Goal: Task Accomplishment & Management: Complete application form

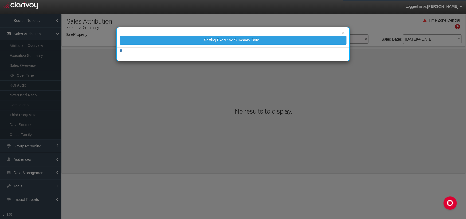
select select "object:1231"
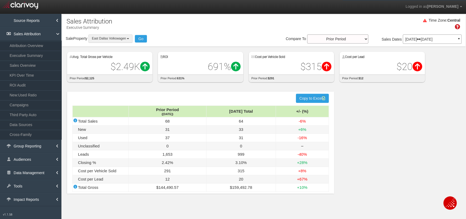
click at [116, 37] on span "East Dallas Volkswagen" at bounding box center [109, 39] width 34 height 4
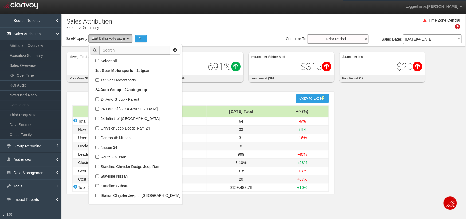
scroll to position [10356, 0]
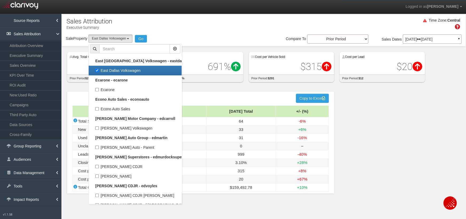
click at [98, 70] on label "East Dallas Volkswagen" at bounding box center [135, 70] width 90 height 7
click at [98, 70] on input "East Dallas Volkswagen" at bounding box center [96, 70] width 3 height 3
checkbox input "false"
select select
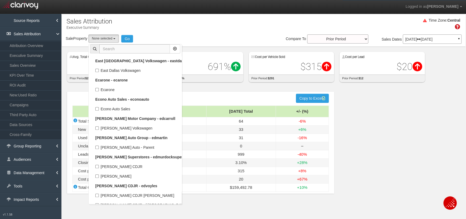
click at [126, 51] on input "text" at bounding box center [134, 48] width 70 height 9
paste input "[PERSON_NAME] Honda [GEOGRAPHIC_DATA]"
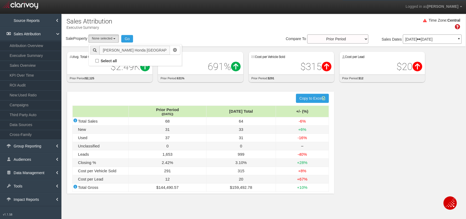
scroll to position [0, 0]
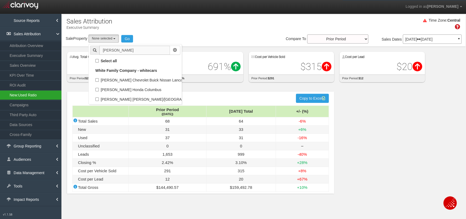
type input "[PERSON_NAME]"
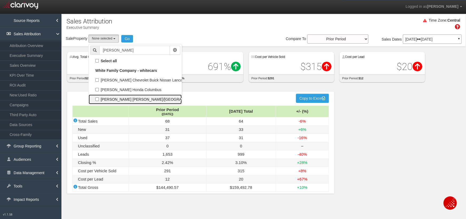
click at [142, 101] on label "[PERSON_NAME] [PERSON_NAME]/[GEOGRAPHIC_DATA]" at bounding box center [135, 99] width 90 height 7
click at [99, 101] on input "[PERSON_NAME] [PERSON_NAME]/[GEOGRAPHIC_DATA]" at bounding box center [96, 98] width 3 height 3
checkbox input "true"
select select "object:2914"
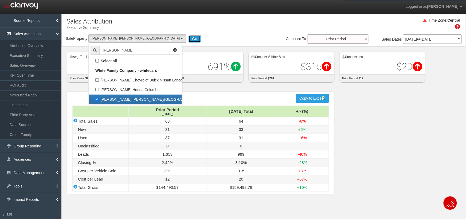
click at [188, 39] on button "Go" at bounding box center [194, 38] width 12 height 7
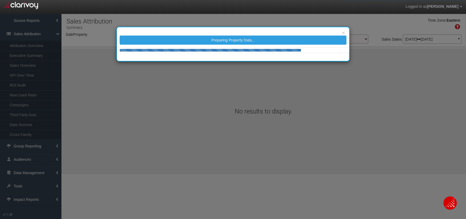
select select "object:5519"
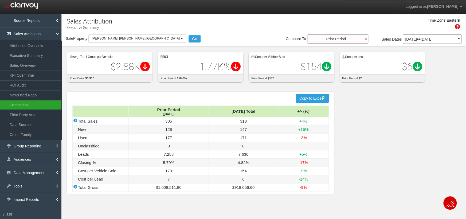
click at [45, 101] on link "Campaigns" at bounding box center [30, 105] width 61 height 10
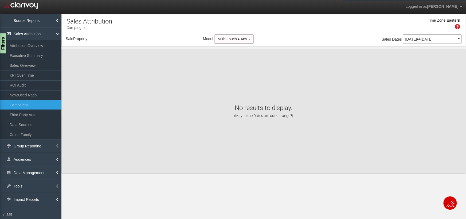
select select "object:8125"
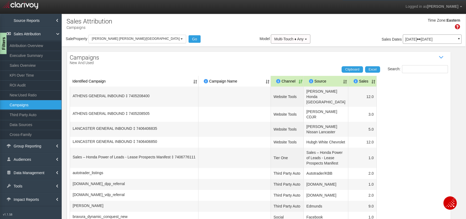
click at [5, 51] on div "Filters" at bounding box center [3, 43] width 7 height 21
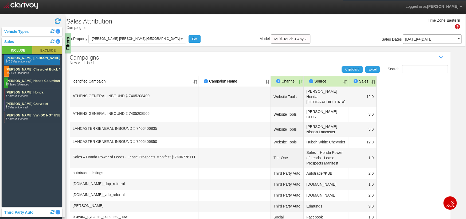
click at [41, 48] on rect at bounding box center [46, 50] width 29 height 8
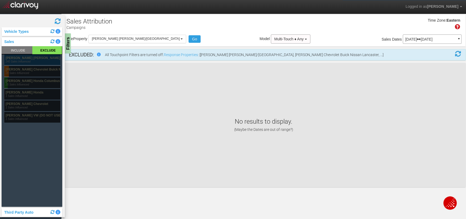
click at [41, 59] on rect at bounding box center [32, 59] width 56 height 11
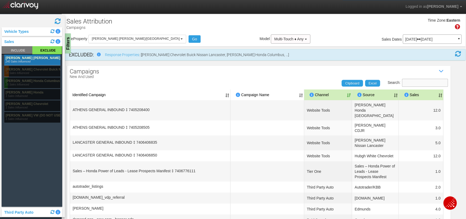
click at [433, 81] on input "Search:" at bounding box center [425, 83] width 46 height 8
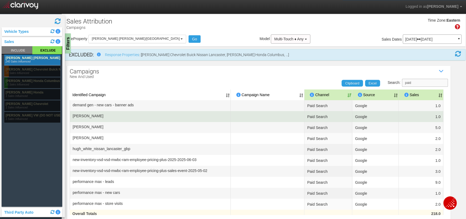
scroll to position [33, 0]
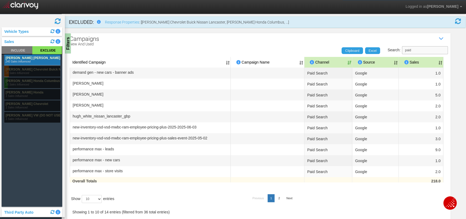
type input "paid"
click at [101, 196] on select "10 25 50 100" at bounding box center [92, 199] width 20 height 8
select select "50"
click at [83, 203] on select "10 25 50 100" at bounding box center [92, 199] width 20 height 8
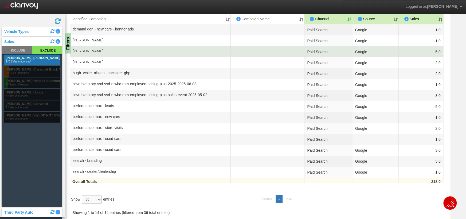
scroll to position [0, 0]
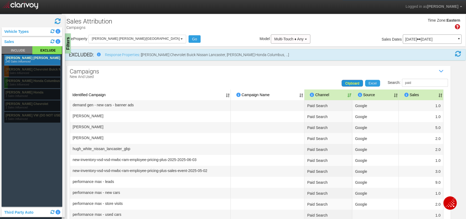
click at [355, 82] on span "Clipboard" at bounding box center [352, 83] width 14 height 4
click at [350, 82] on span "Clipboard" at bounding box center [352, 83] width 14 height 4
click at [69, 38] on div "Filters" at bounding box center [68, 43] width 7 height 21
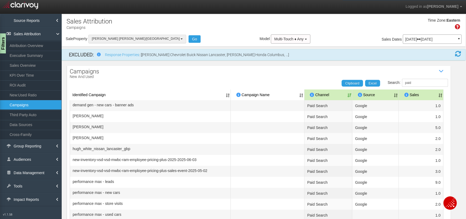
click at [116, 39] on span "[PERSON_NAME] [PERSON_NAME]/[GEOGRAPHIC_DATA]" at bounding box center [136, 39] width 88 height 4
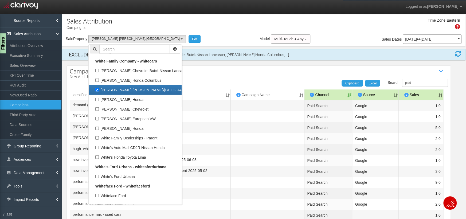
click at [97, 86] on label "[PERSON_NAME] [PERSON_NAME]/[GEOGRAPHIC_DATA]" at bounding box center [135, 89] width 90 height 7
click at [97, 88] on input "[PERSON_NAME] [PERSON_NAME]/[GEOGRAPHIC_DATA]" at bounding box center [96, 89] width 3 height 3
checkbox input "false"
select select
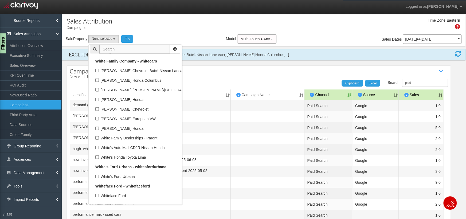
click at [123, 50] on input "text" at bounding box center [134, 49] width 70 height 9
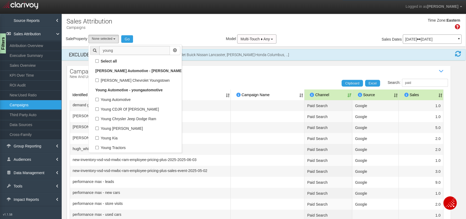
scroll to position [0, 0]
type input "young"
click at [97, 136] on label "Young Kia" at bounding box center [135, 137] width 90 height 7
click at [97, 136] on input "Young Kia" at bounding box center [96, 137] width 3 height 3
checkbox input "true"
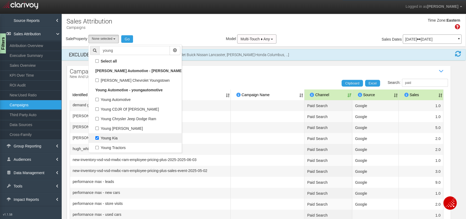
select select "object:8172"
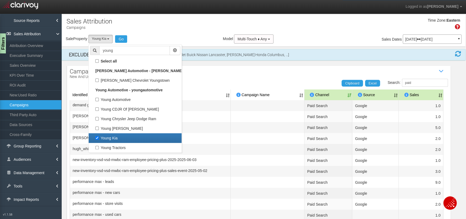
click at [124, 35] on div "Sale Property Loading 1st Gear Motorsports 24 Auto Group - Parent [DEMOGRAPHIC_…" at bounding box center [96, 39] width 61 height 8
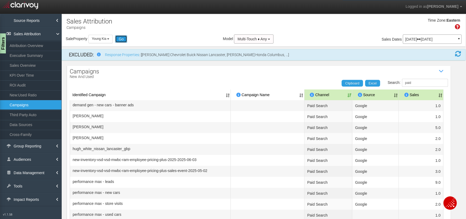
click at [123, 36] on button "Go" at bounding box center [121, 38] width 12 height 7
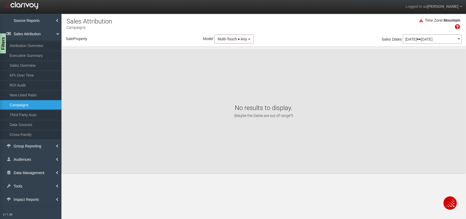
select select "object:10778"
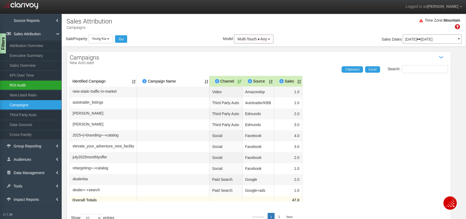
click at [24, 84] on link "ROI Audit" at bounding box center [30, 85] width 61 height 10
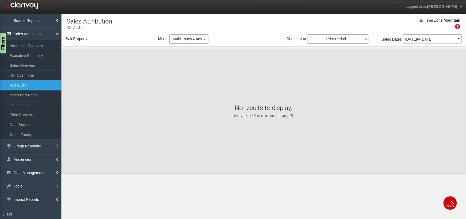
select select "object:13368"
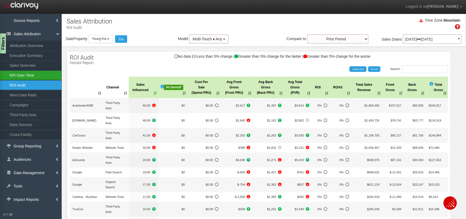
click at [27, 74] on link "KPI Over Time" at bounding box center [30, 75] width 61 height 10
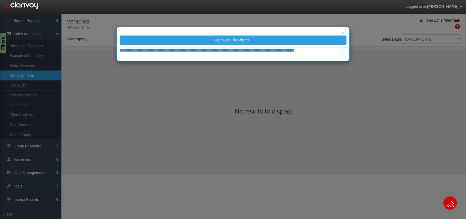
select select "object:15985"
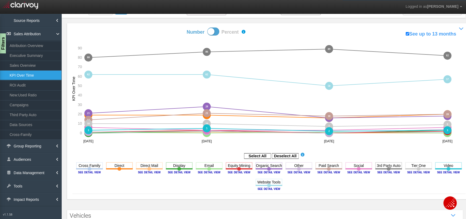
scroll to position [35, 0]
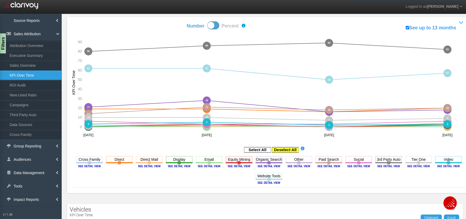
click at [291, 148] on rect at bounding box center [285, 149] width 27 height 5
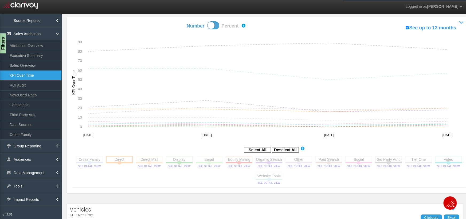
click at [126, 158] on rect at bounding box center [119, 159] width 27 height 7
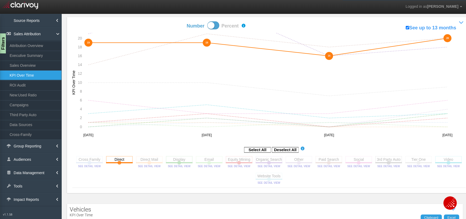
scroll to position [0, 0]
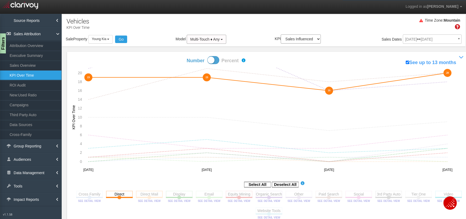
click at [148, 191] on rect at bounding box center [149, 194] width 27 height 7
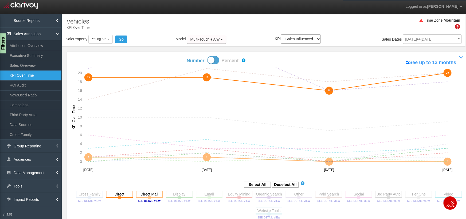
click at [148, 191] on rect at bounding box center [149, 194] width 27 height 7
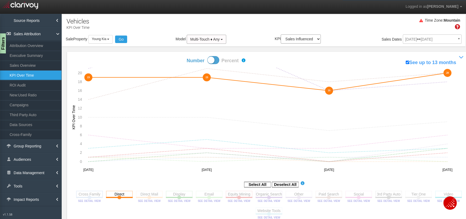
click at [97, 194] on rect at bounding box center [89, 194] width 27 height 7
click at [188, 191] on rect at bounding box center [179, 194] width 27 height 7
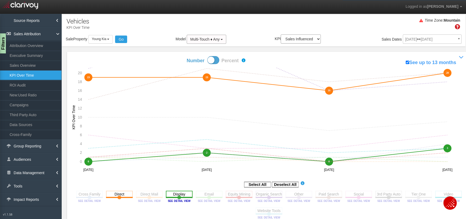
click at [188, 191] on rect at bounding box center [179, 194] width 27 height 7
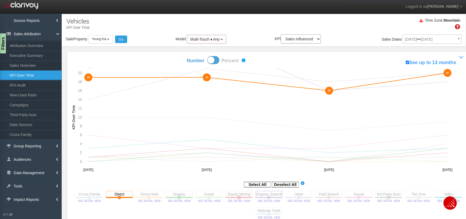
click at [277, 192] on rect at bounding box center [268, 194] width 27 height 7
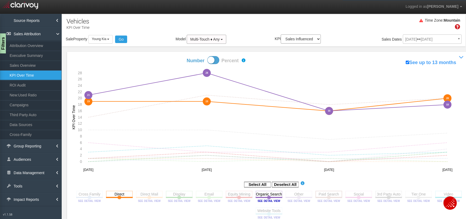
click at [333, 191] on rect at bounding box center [328, 194] width 27 height 7
click at [213, 63] on span at bounding box center [213, 60] width 12 height 8
click at [168, 56] on input "Number Percent" at bounding box center [168, 56] width 0 height 0
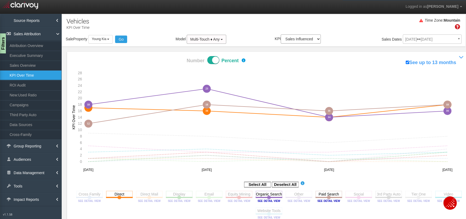
click at [213, 63] on span at bounding box center [213, 60] width 12 height 8
click at [168, 56] on input "Number Percent" at bounding box center [168, 56] width 0 height 0
checkbox input "false"
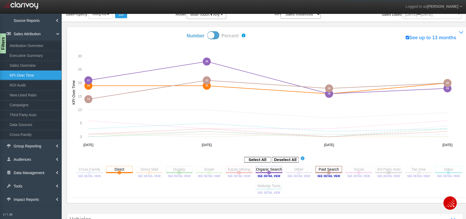
scroll to position [20, 0]
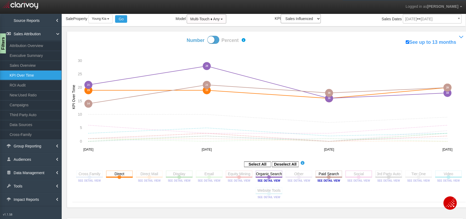
click at [355, 173] on rect at bounding box center [358, 173] width 27 height 7
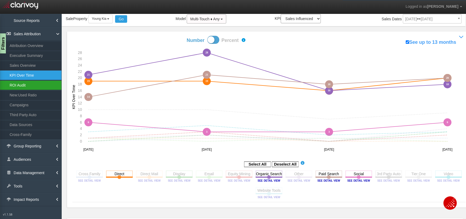
click at [16, 85] on link "ROI Audit" at bounding box center [30, 85] width 61 height 10
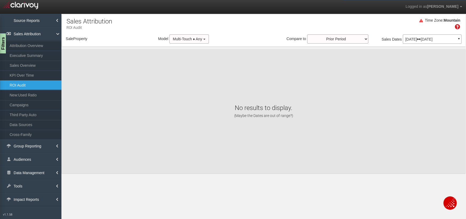
click at [16, 85] on link "ROI Audit" at bounding box center [30, 85] width 61 height 10
select select "object:18767"
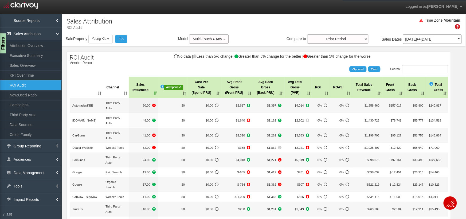
click at [179, 86] on icon at bounding box center [179, 87] width 3 height 3
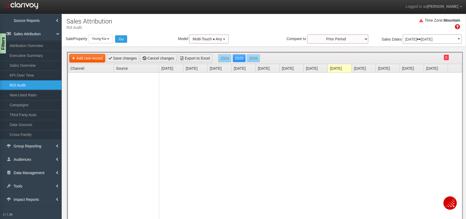
click at [93, 59] on link "Add new record" at bounding box center [86, 58] width 35 height 8
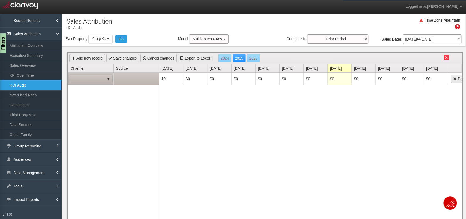
click at [97, 76] on span at bounding box center [86, 78] width 35 height 7
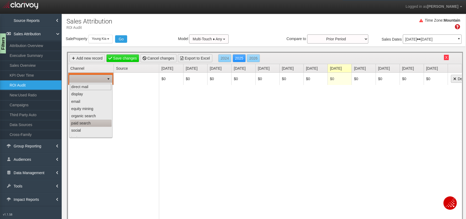
click at [96, 124] on li "paid search" at bounding box center [91, 123] width 42 height 7
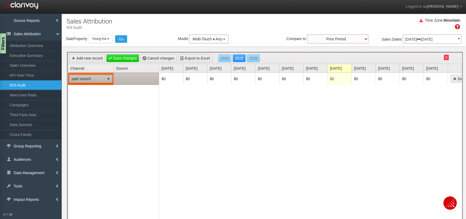
click at [148, 74] on td at bounding box center [135, 79] width 45 height 12
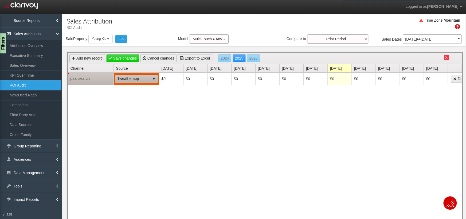
click at [146, 79] on span "1weatherapp" at bounding box center [132, 78] width 35 height 7
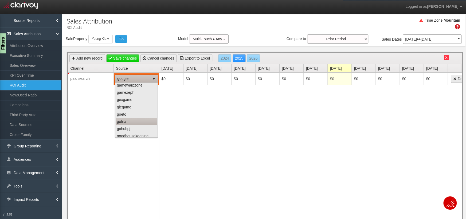
scroll to position [415, 0]
click at [132, 133] on li "google" at bounding box center [136, 136] width 41 height 7
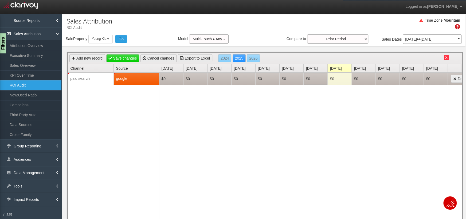
click at [318, 81] on td "$0" at bounding box center [315, 79] width 24 height 12
type input "10356.3"
click at [301, 80] on td "$0" at bounding box center [291, 79] width 24 height 12
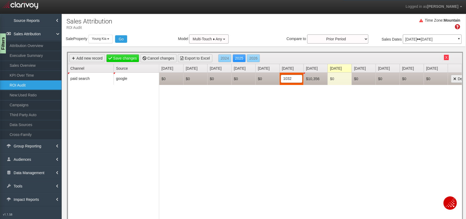
type input "10322"
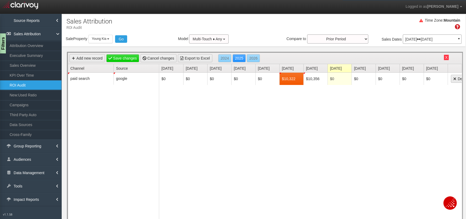
click at [291, 101] on div "$0 $0 $0 $0 $0 $10,322 $10,356 $0 $0 $0 $0 $0 Delete" at bounding box center [310, 151] width 302 height 157
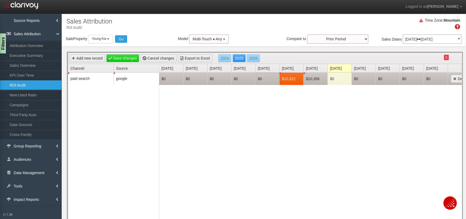
click at [262, 79] on td "$0" at bounding box center [267, 79] width 24 height 12
type input "10456"
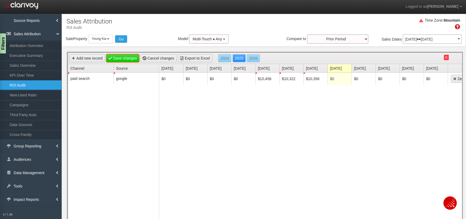
click at [130, 56] on link "Save changes" at bounding box center [122, 58] width 33 height 8
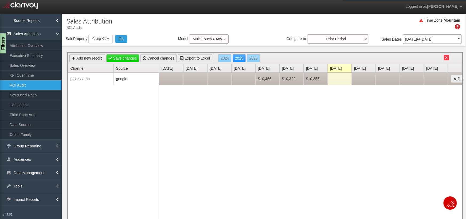
click at [311, 79] on td "$10,356" at bounding box center [315, 79] width 24 height 12
click at [338, 80] on td at bounding box center [339, 79] width 24 height 12
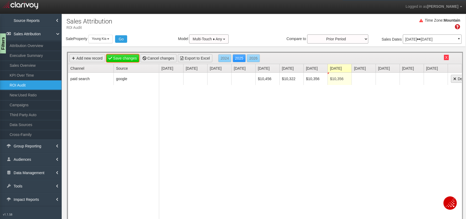
click at [133, 56] on link "Save changes" at bounding box center [122, 58] width 33 height 8
click at [447, 56] on button "X" at bounding box center [445, 57] width 5 height 5
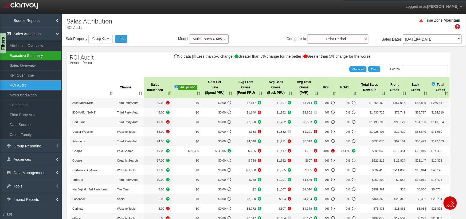
click at [41, 53] on link "Executive Summary" at bounding box center [30, 56] width 61 height 10
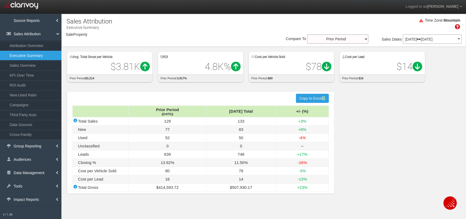
select select "object:21367"
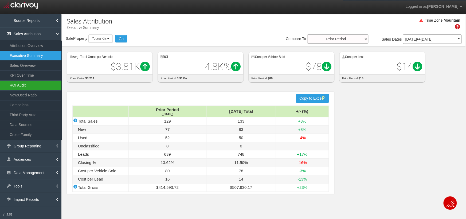
click at [25, 84] on link "ROI Audit" at bounding box center [30, 85] width 61 height 10
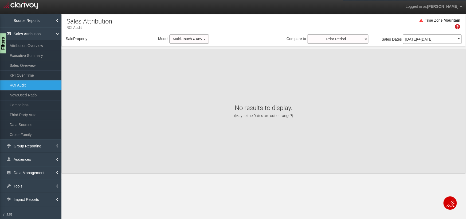
select select "object:23957"
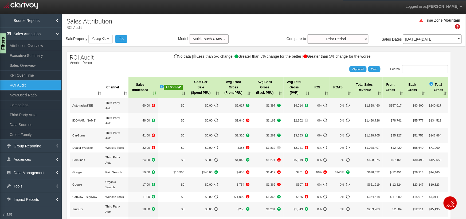
click at [171, 84] on th "Ad Spend" at bounding box center [172, 87] width 29 height 21
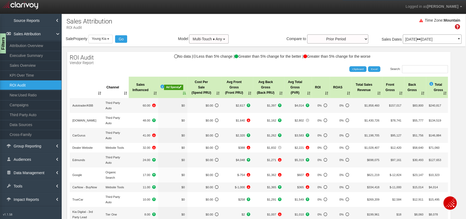
click at [180, 86] on icon at bounding box center [179, 87] width 3 height 3
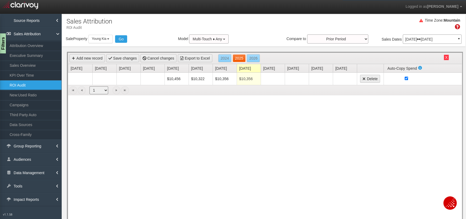
click at [238, 56] on link "2025" at bounding box center [238, 58] width 13 height 8
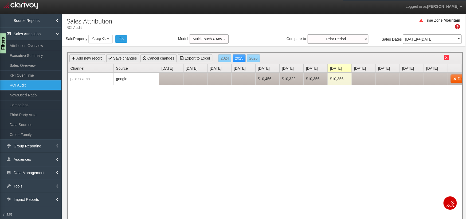
scroll to position [0, 13]
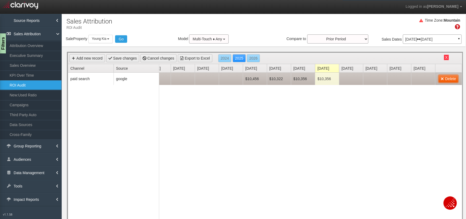
click at [458, 76] on td "Delete" at bounding box center [448, 79] width 27 height 12
click at [446, 78] on link "Delete" at bounding box center [448, 79] width 20 height 8
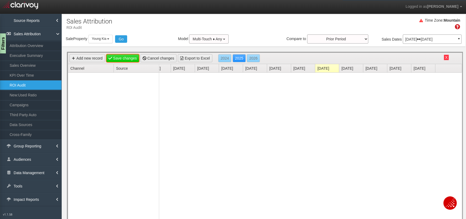
click at [124, 55] on link "Save changes" at bounding box center [122, 58] width 33 height 8
click at [445, 57] on button "X" at bounding box center [445, 57] width 5 height 5
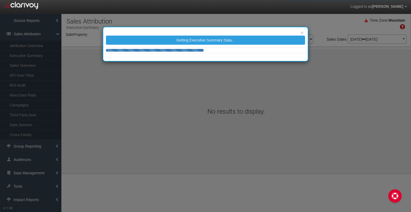
select select "object:2959"
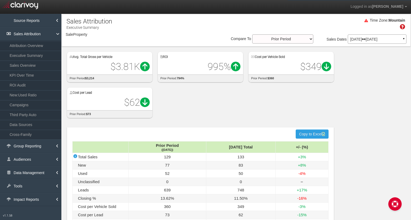
select select "object:2959"
click at [44, 146] on link "Group Reporting" at bounding box center [30, 145] width 61 height 13
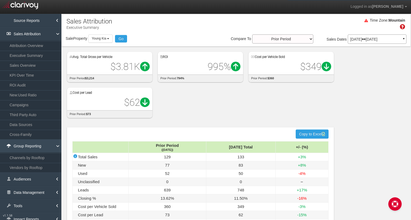
scroll to position [4, 0]
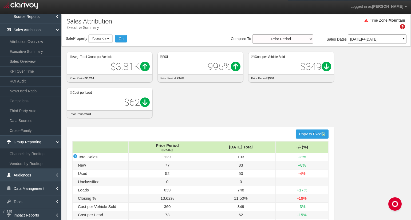
click at [41, 174] on link "Audiences" at bounding box center [30, 174] width 61 height 13
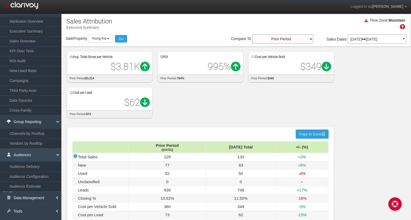
scroll to position [33, 0]
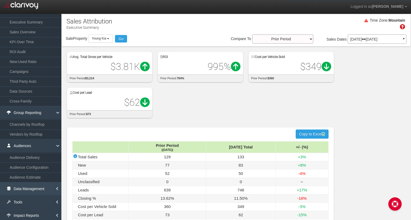
click at [39, 186] on link "Data Management" at bounding box center [30, 188] width 61 height 13
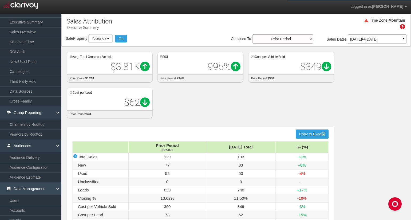
scroll to position [73, 0]
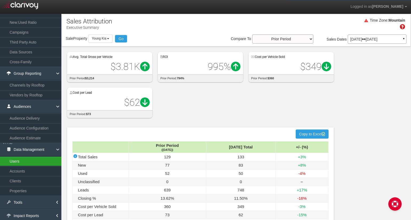
click at [16, 159] on link "Users" at bounding box center [30, 161] width 61 height 10
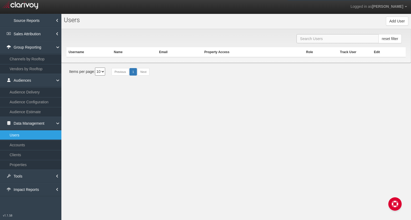
click at [340, 38] on input "text" at bounding box center [337, 38] width 82 height 9
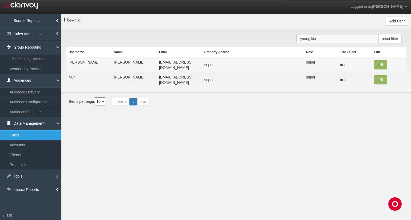
type input "young kia"
click at [398, 22] on button "Add User" at bounding box center [397, 21] width 22 height 9
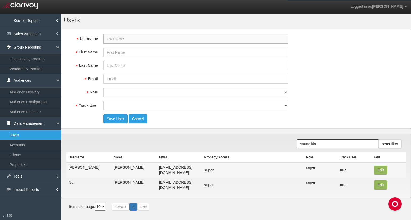
click at [213, 38] on input "Username" at bounding box center [195, 38] width 185 height 9
paste input "dallin.breshears@youngkia.com"
type input "dallin.breshears@youngkia.com"
click at [198, 53] on input "First Name" at bounding box center [195, 51] width 185 height 9
type input "Dallin"
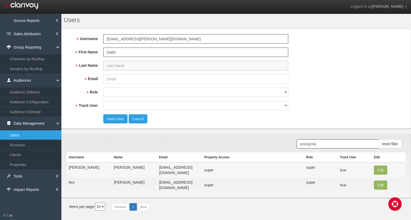
click at [188, 63] on input "Last Name" at bounding box center [195, 65] width 185 height 9
type input "Breshear"
click at [191, 40] on input "dallin.breshears@youngkia.com" at bounding box center [195, 38] width 185 height 9
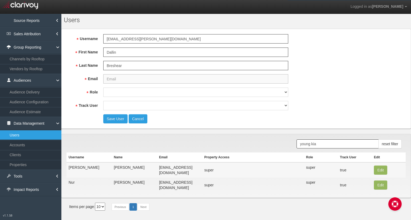
click at [176, 77] on input "Email" at bounding box center [195, 78] width 185 height 9
paste input "dallin.breshears@youngkia.com"
type input "dallin.breshears@youngkia.com"
click at [174, 95] on select "super user thirdpartyuser demo inactive upload user+upload" at bounding box center [195, 92] width 185 height 9
select select "user"
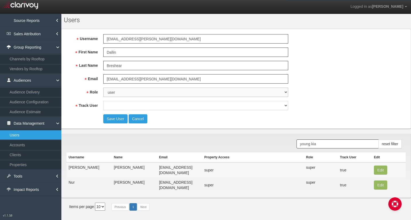
click at [103, 88] on select "super user thirdpartyuser demo inactive upload user+upload" at bounding box center [195, 92] width 185 height 9
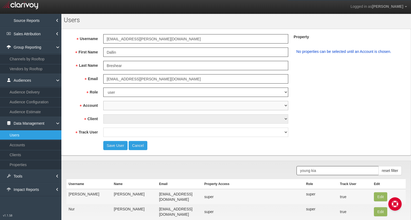
click at [172, 107] on select "1st Gear Motorsports 212 Motors 24 Auto Group 405 Motors 44 Auto Mart 503Autos …" at bounding box center [195, 105] width 185 height 9
select select "object:5037"
click at [103, 101] on select "1st Gear Motorsports 212 Motors 24 Auto Group 405 Motors 44 Auto Mart 503Autos …" at bounding box center [195, 105] width 185 height 9
select select "object:5068"
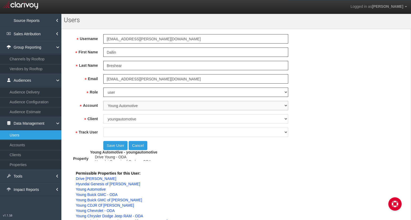
select select "object:5069"
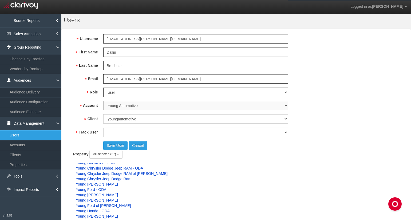
scroll to position [43, 0]
click at [122, 150] on button "All selected (27)" at bounding box center [105, 154] width 33 height 8
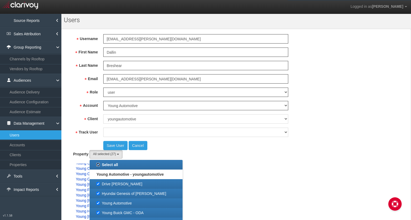
click at [100, 163] on input "Select all" at bounding box center [97, 164] width 3 height 3
checkbox input "false"
select select
checkbox input "false"
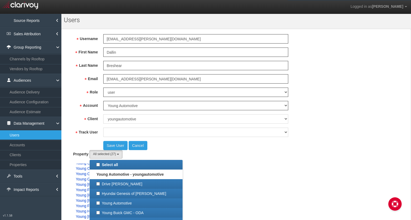
checkbox input "false"
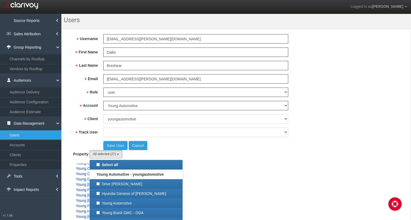
checkbox input "false"
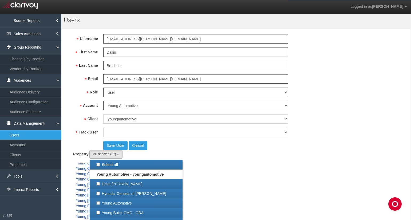
checkbox input "false"
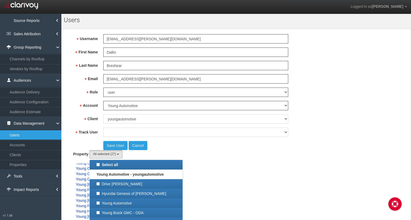
checkbox input "false"
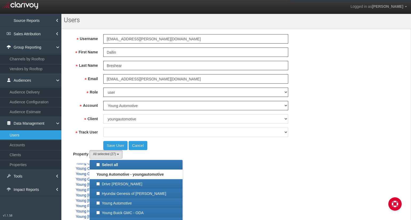
checkbox input "false"
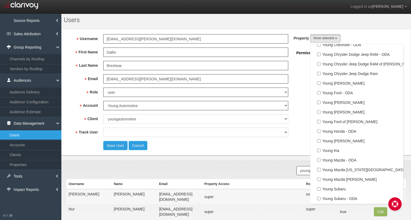
scroll to position [81, 0]
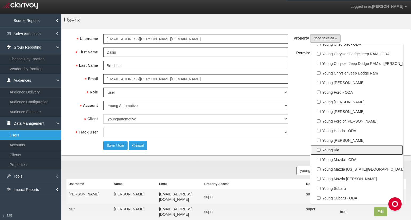
click at [319, 149] on label "Young Kia" at bounding box center [357, 149] width 90 height 7
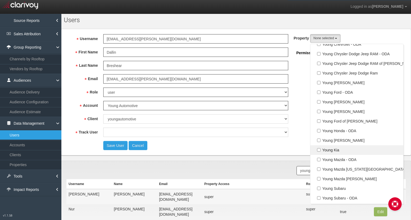
click at [319, 149] on input "Young Kia" at bounding box center [318, 149] width 3 height 3
checkbox input "true"
select select "object:5086"
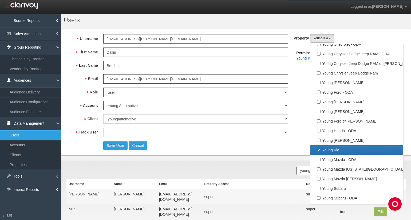
click at [302, 106] on fieldset "Username dallin.breshears@youngkia.com First Name Dallin Last Name Breshear Ema…" at bounding box center [235, 92] width 339 height 116
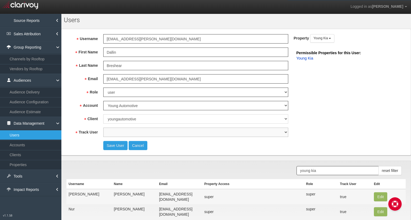
click at [239, 133] on select "true false" at bounding box center [195, 132] width 185 height 9
select select "true"
click at [103, 128] on select "true false" at bounding box center [195, 132] width 185 height 9
click at [333, 125] on fieldset "Username dallin.breshears@youngkia.com First Name Dallin Last Name Breshear Ema…" at bounding box center [235, 92] width 339 height 116
click at [115, 145] on button "Save User" at bounding box center [115, 145] width 24 height 9
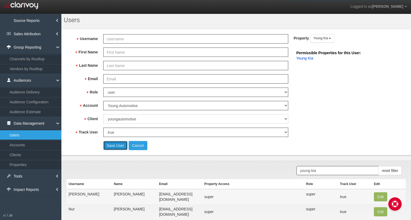
select select "? undefined:undefined ?"
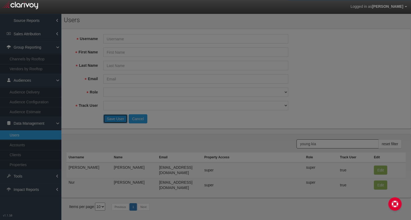
scroll to position [0, 0]
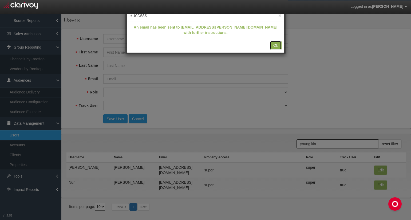
click at [276, 41] on button "Ok" at bounding box center [276, 45] width 12 height 9
